Goal: Task Accomplishment & Management: Complete application form

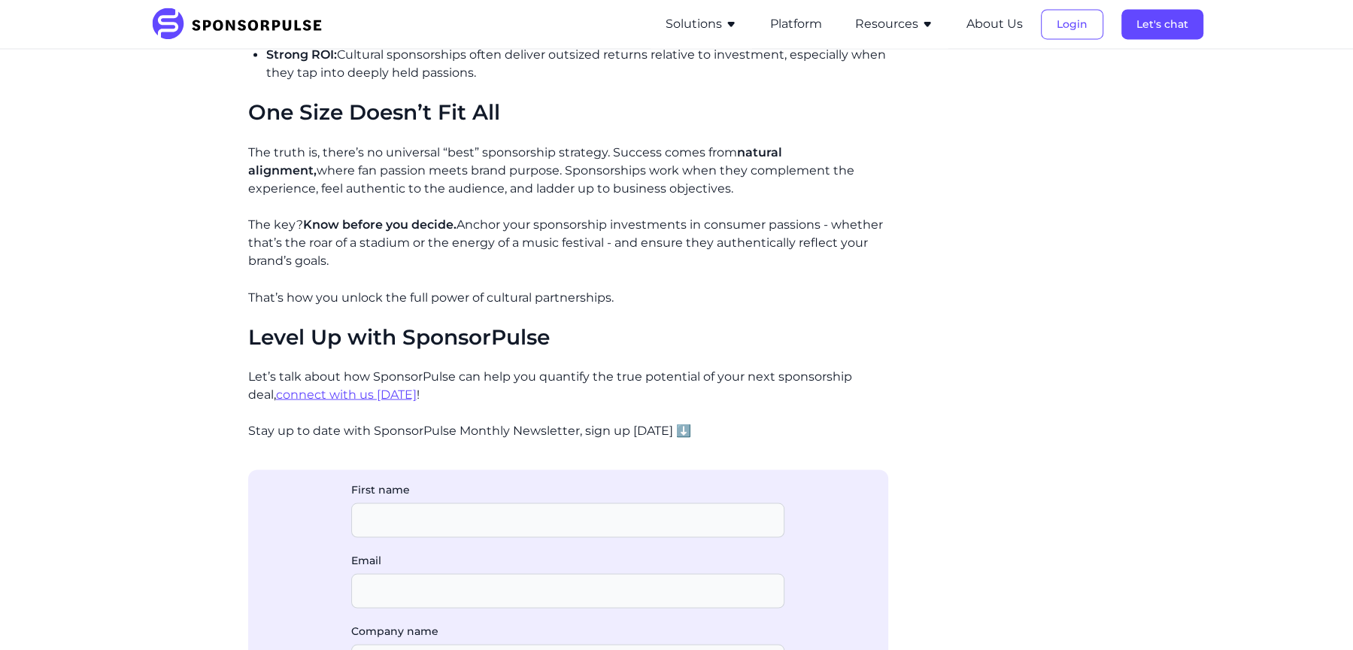
scroll to position [2407, 0]
drag, startPoint x: 629, startPoint y: 307, endPoint x: 424, endPoint y: 307, distance: 204.5
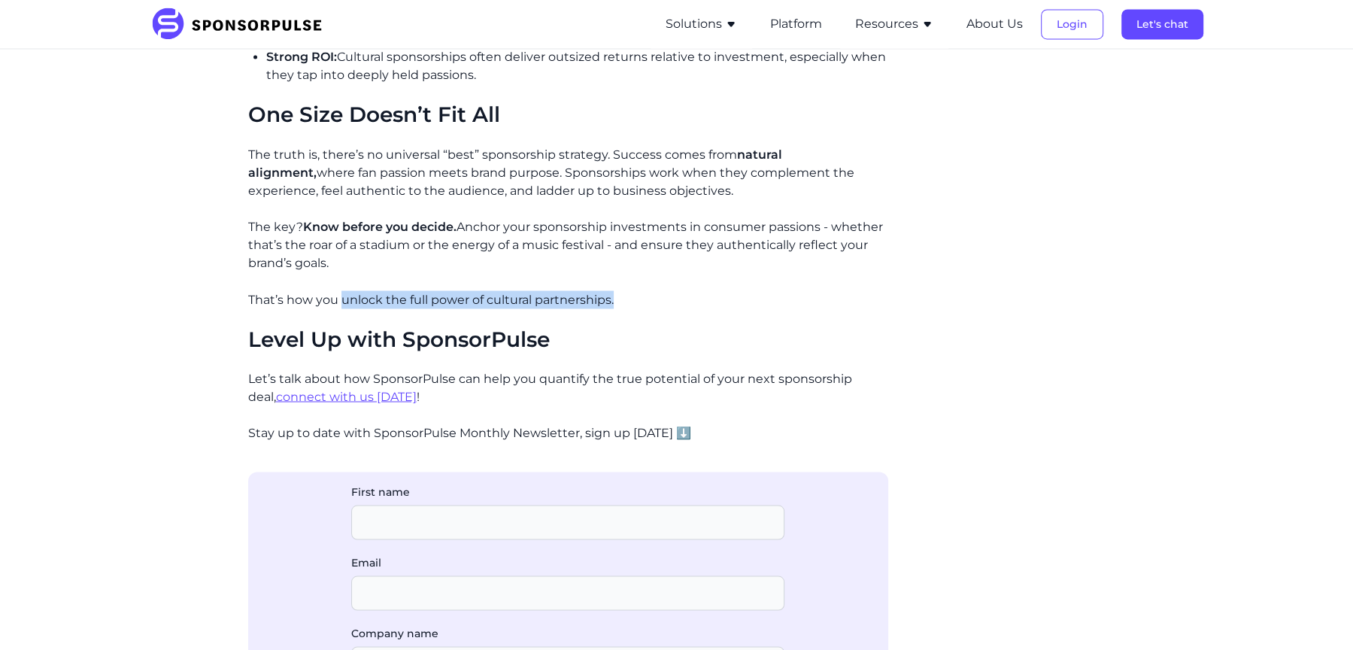
drag, startPoint x: 618, startPoint y: 300, endPoint x: 339, endPoint y: 298, distance: 279.0
click at [339, 298] on p "That’s how you unlock the full power of cultural partnerships." at bounding box center [568, 299] width 640 height 18
copy p "unlock the full power of cultural partnerships."
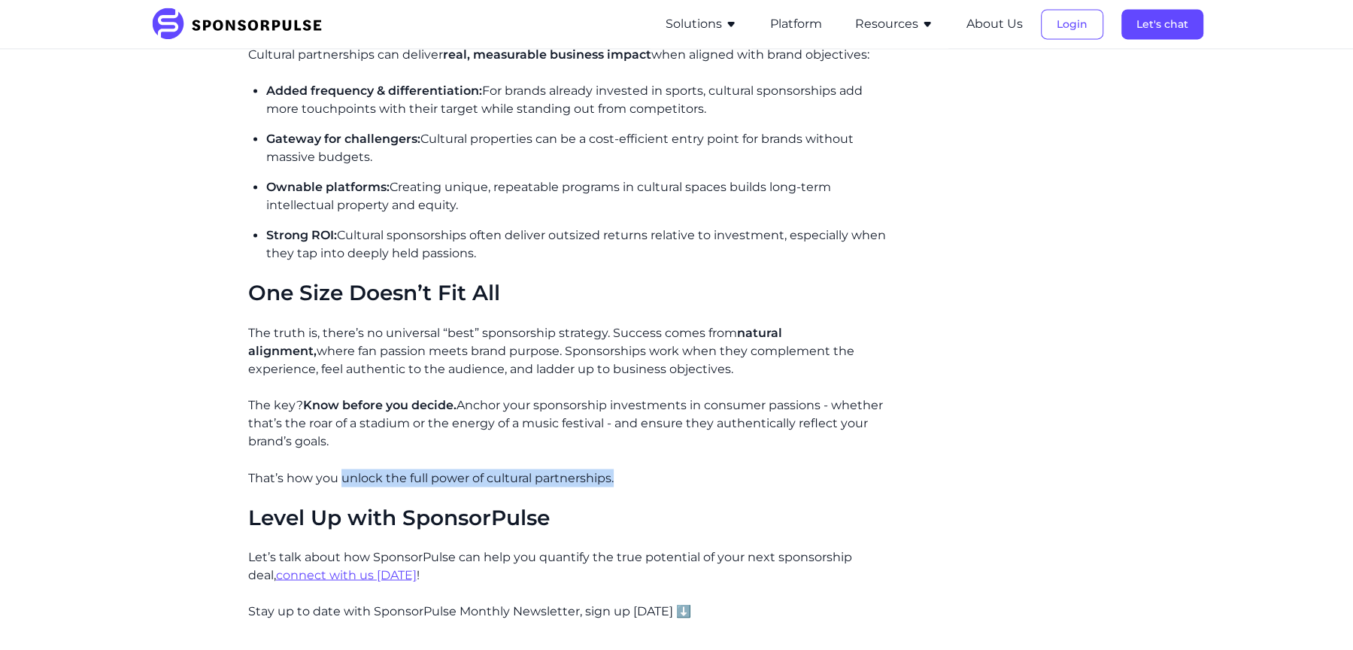
click at [308, 186] on span "Ownable platforms:" at bounding box center [327, 187] width 123 height 14
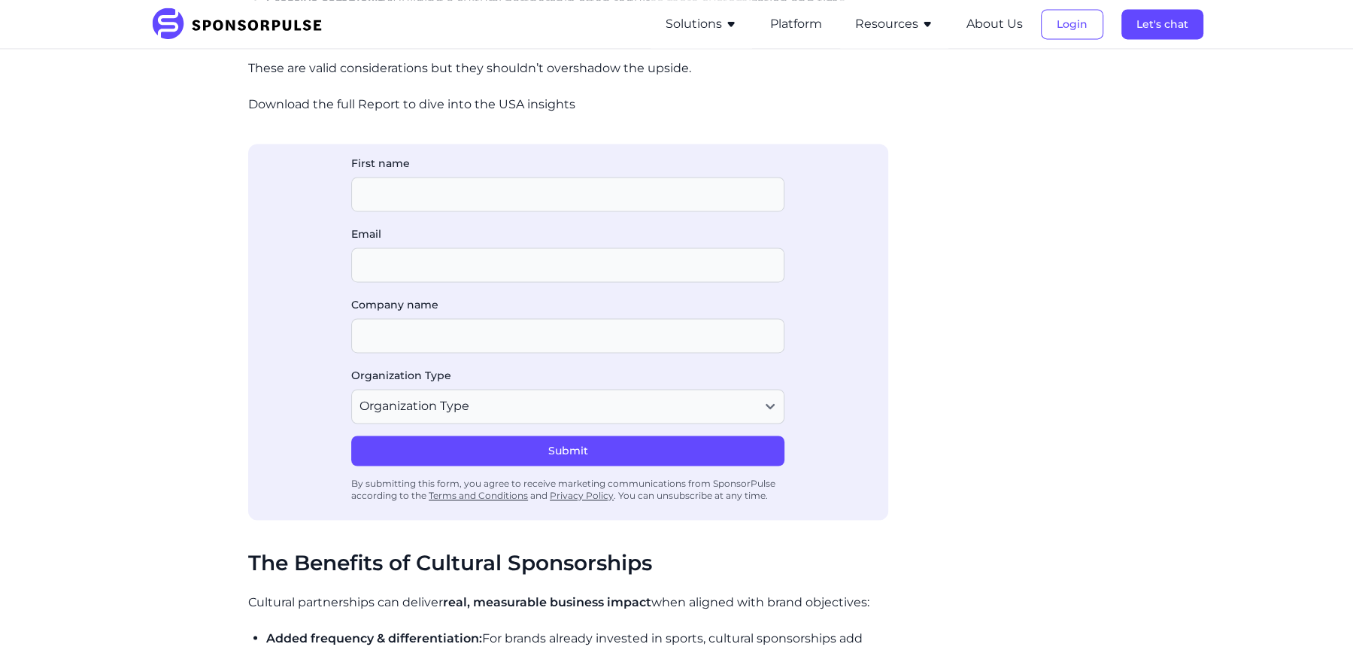
scroll to position [2114, 0]
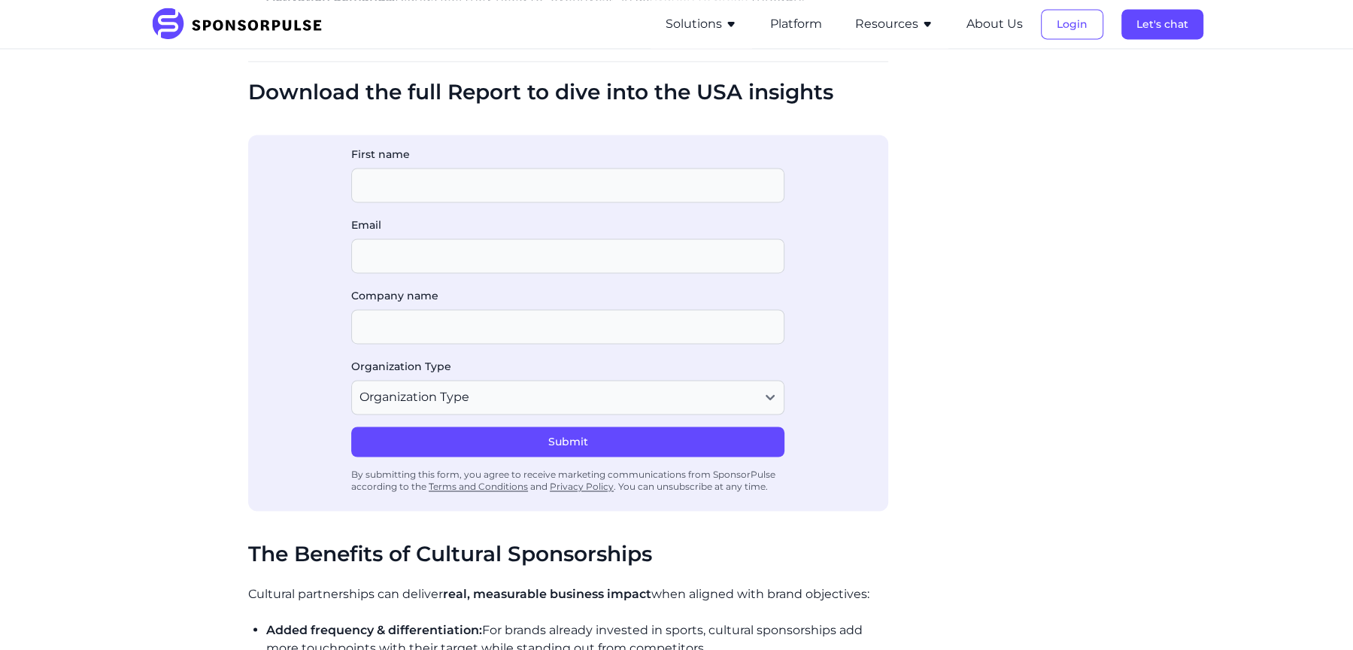
scroll to position [2173, 0]
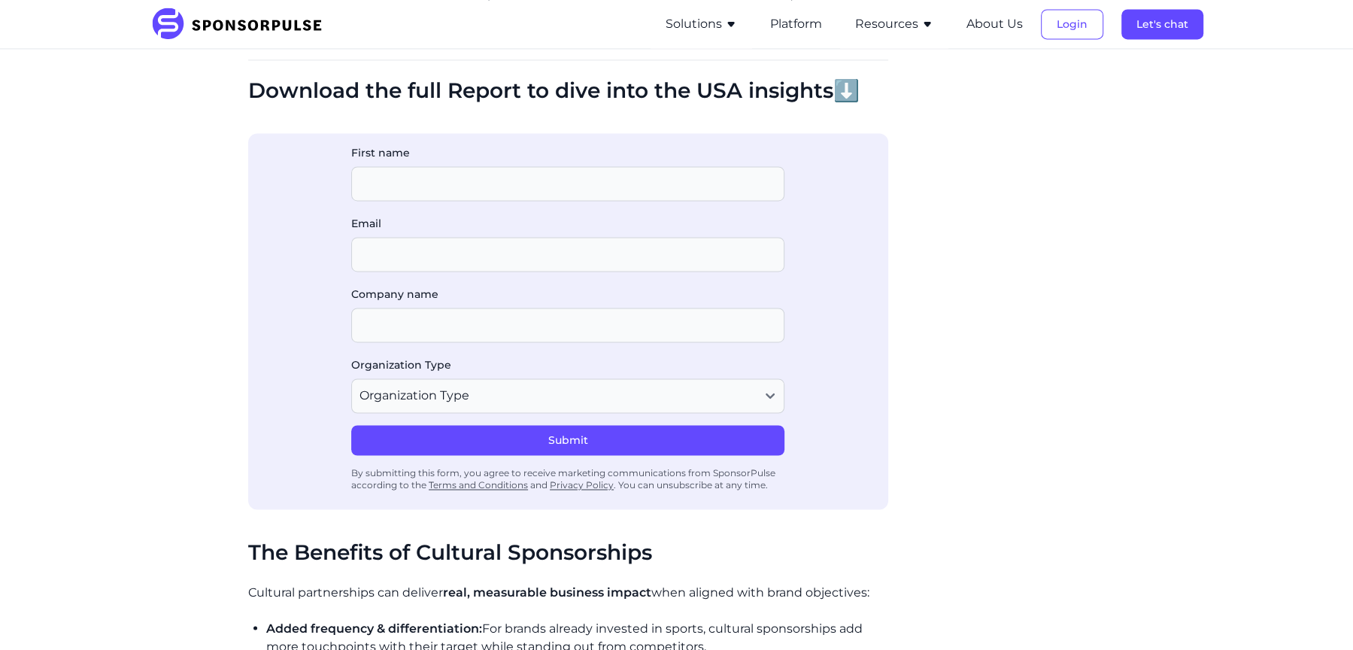
scroll to position [2167, 0]
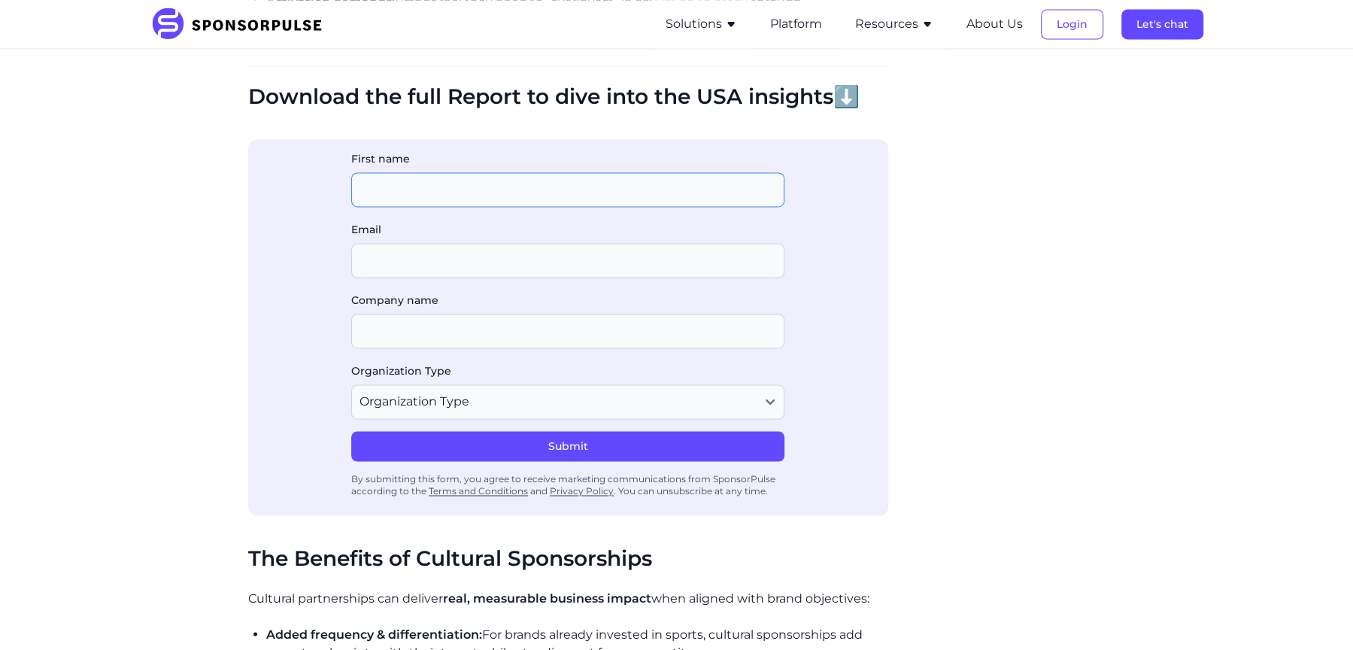
click at [369, 200] on input "First name" at bounding box center [567, 189] width 433 height 35
type input "Kat"
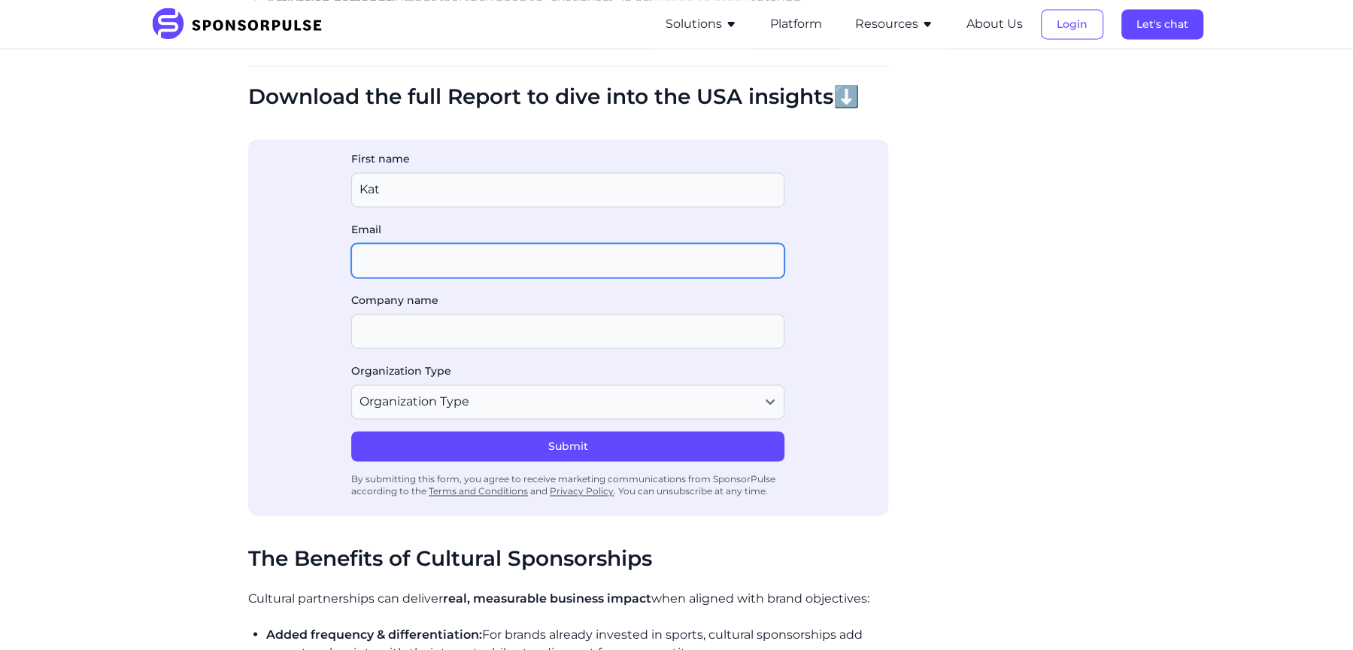
click at [459, 244] on input "Email" at bounding box center [567, 260] width 433 height 35
type input "kvelma@sponsorpulse.com"
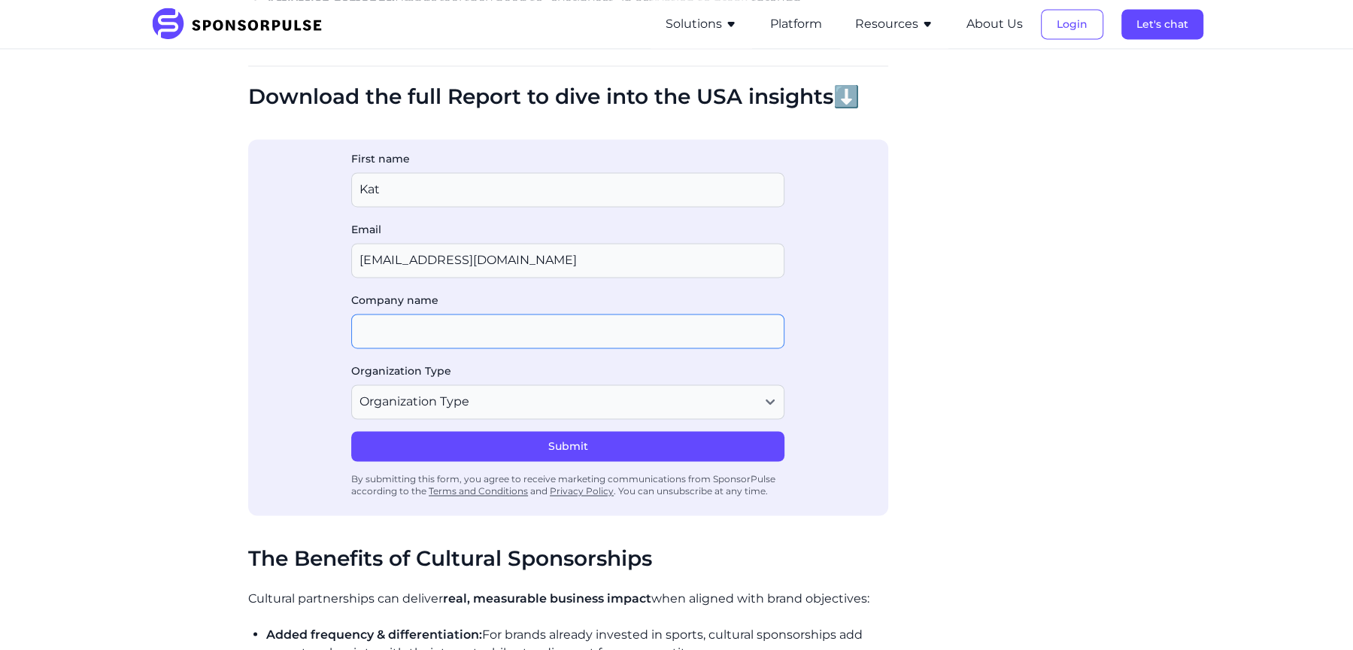
click at [483, 314] on input "Company name" at bounding box center [567, 331] width 433 height 35
type input "test"
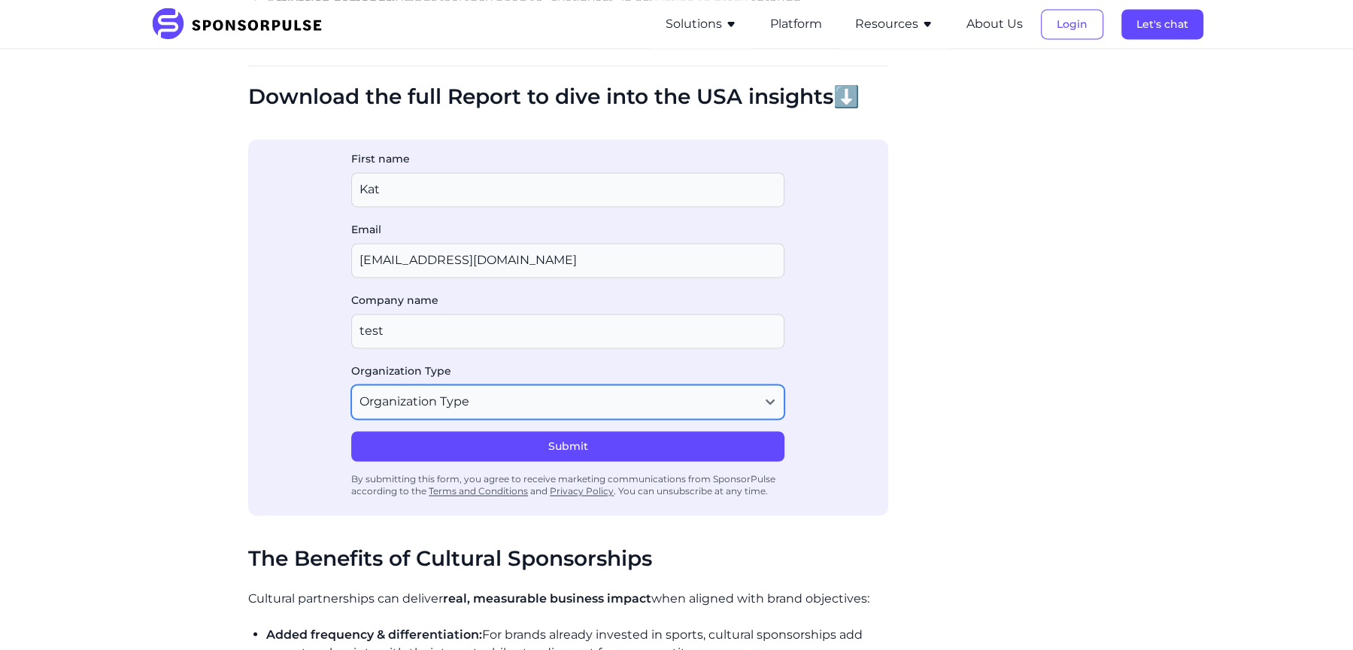
click at [484, 384] on select "Organization Type Agency or Consultancy Property Brand (Sponsor) Other" at bounding box center [567, 401] width 433 height 35
select select "Other"
click at [351, 384] on select "Organization Type Agency or Consultancy Property Brand (Sponsor) Other" at bounding box center [567, 401] width 433 height 35
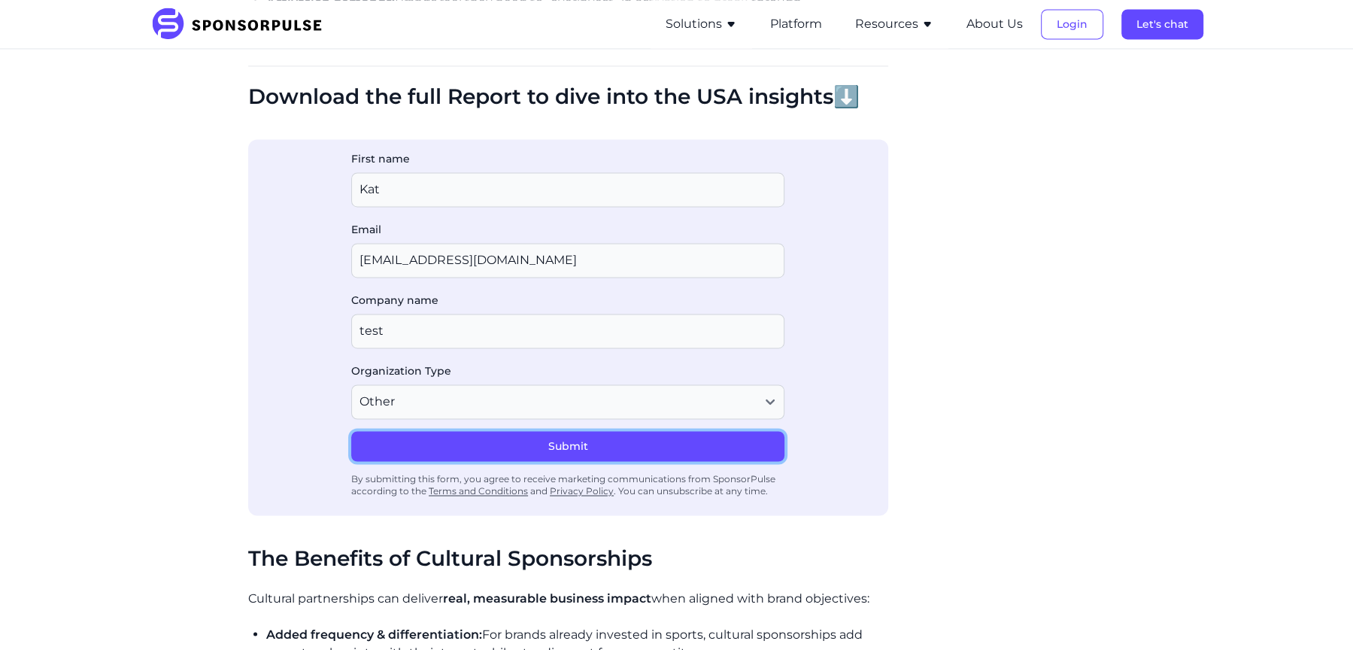
click at [462, 447] on button "Submit" at bounding box center [567, 446] width 433 height 30
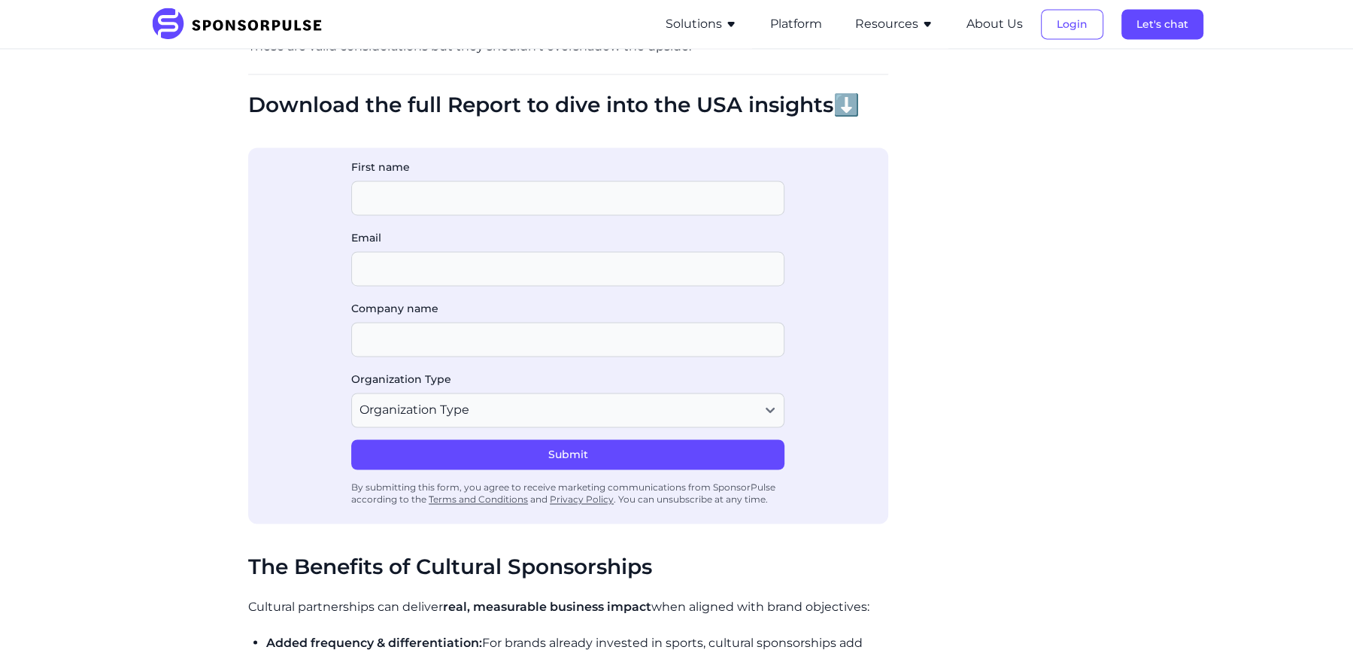
scroll to position [2167, 0]
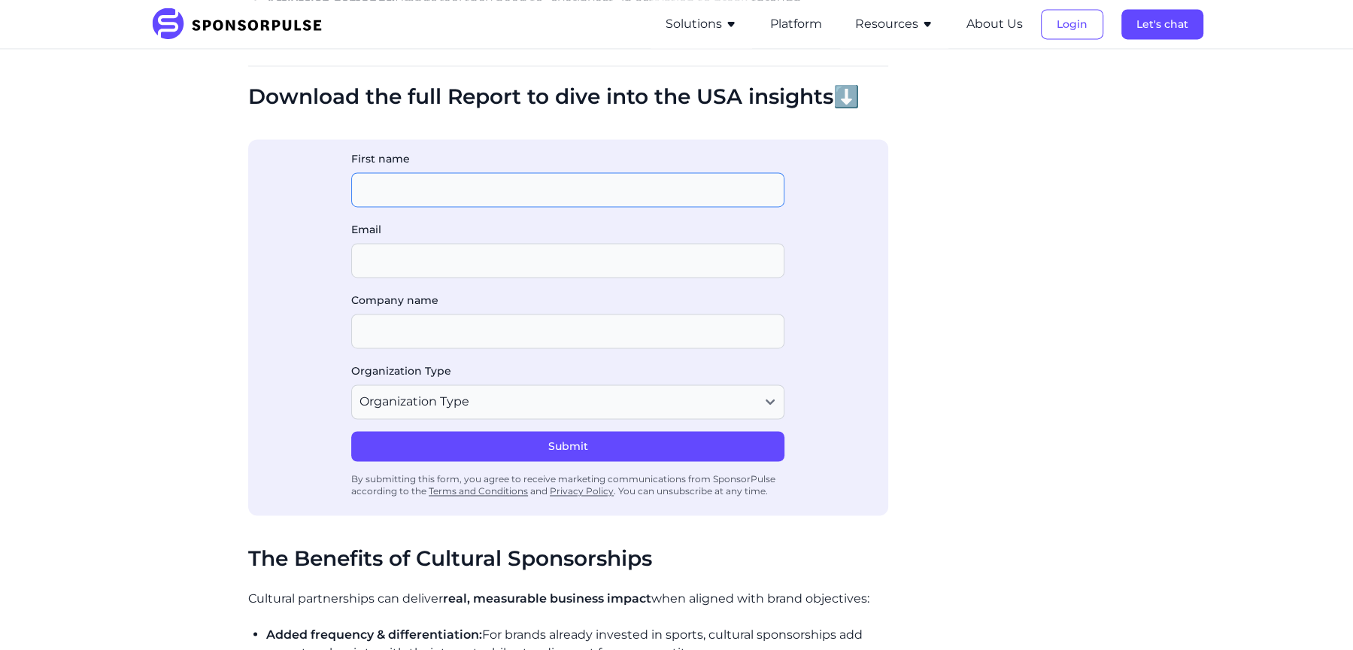
click at [552, 189] on input "First name" at bounding box center [567, 189] width 433 height 35
type input "Kat"
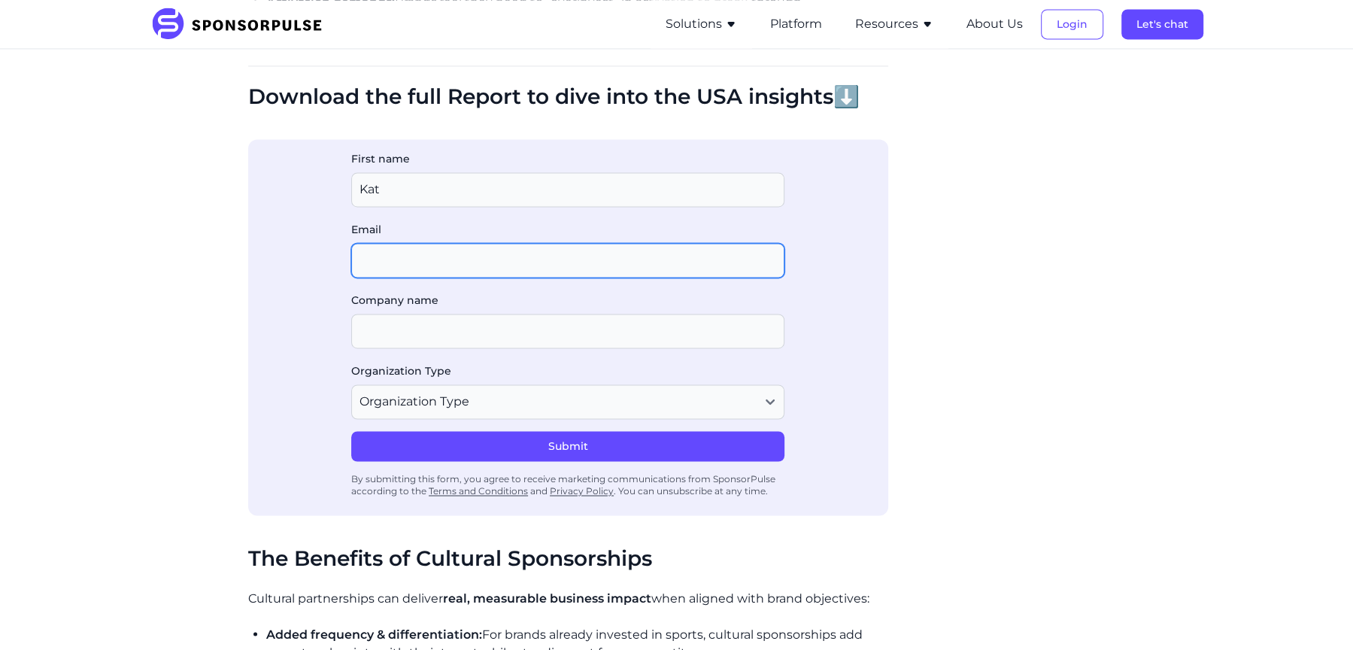
click at [529, 256] on input "Email" at bounding box center [567, 260] width 433 height 35
type input "[EMAIL_ADDRESS][DOMAIN_NAME]"
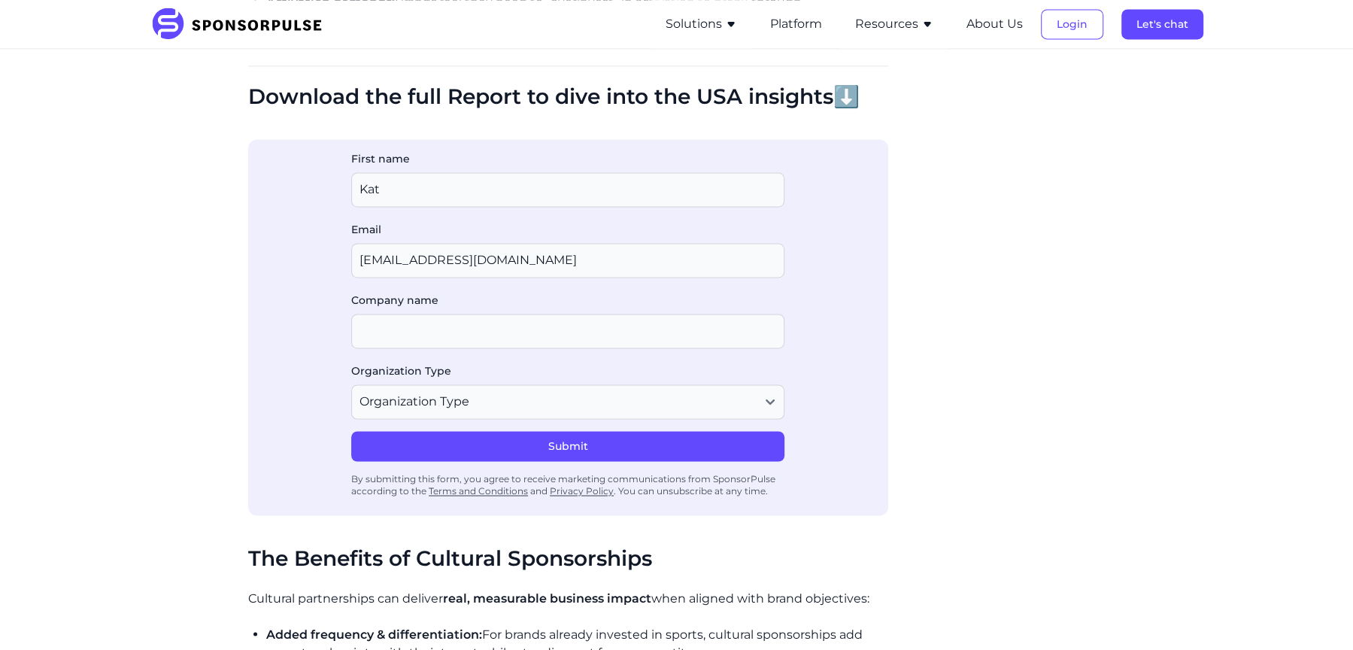
click at [517, 347] on div "Company name" at bounding box center [567, 327] width 433 height 71
click at [525, 322] on input "Company name" at bounding box center [567, 331] width 433 height 35
type input "test"
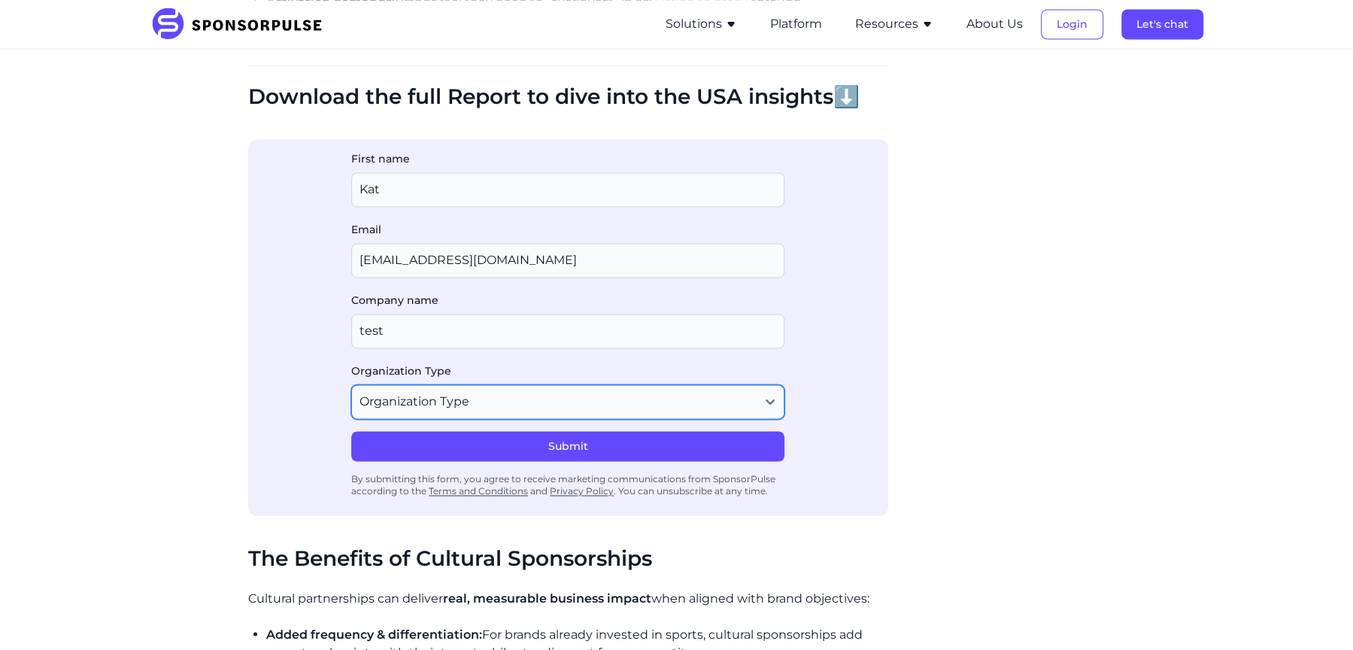
click at [517, 389] on select "Organization Type Agency or Consultancy Property Brand (Sponsor) Other" at bounding box center [567, 401] width 433 height 35
select select "Other"
click at [351, 384] on select "Organization Type Agency or Consultancy Property Brand (Sponsor) Other" at bounding box center [567, 401] width 433 height 35
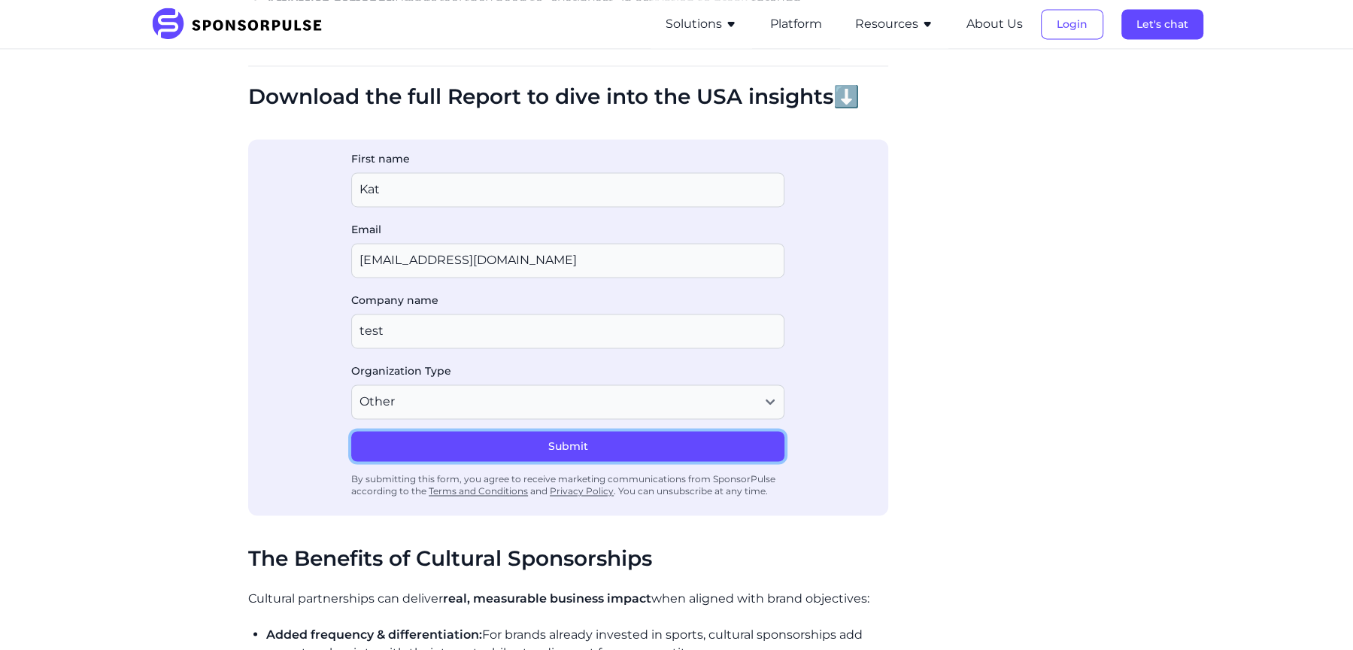
click at [498, 447] on button "Submit" at bounding box center [567, 446] width 433 height 30
